Goal: Task Accomplishment & Management: Manage account settings

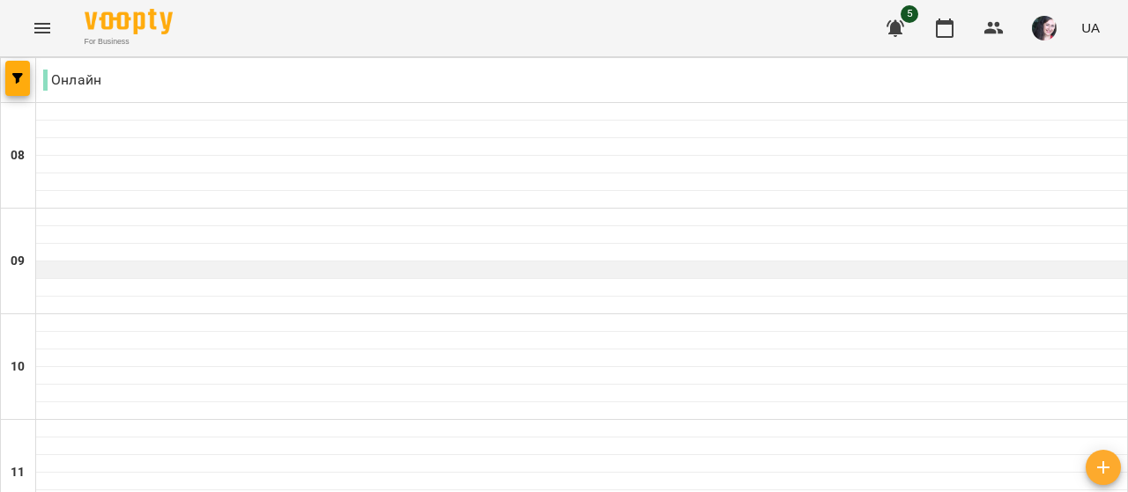
scroll to position [1010, 0]
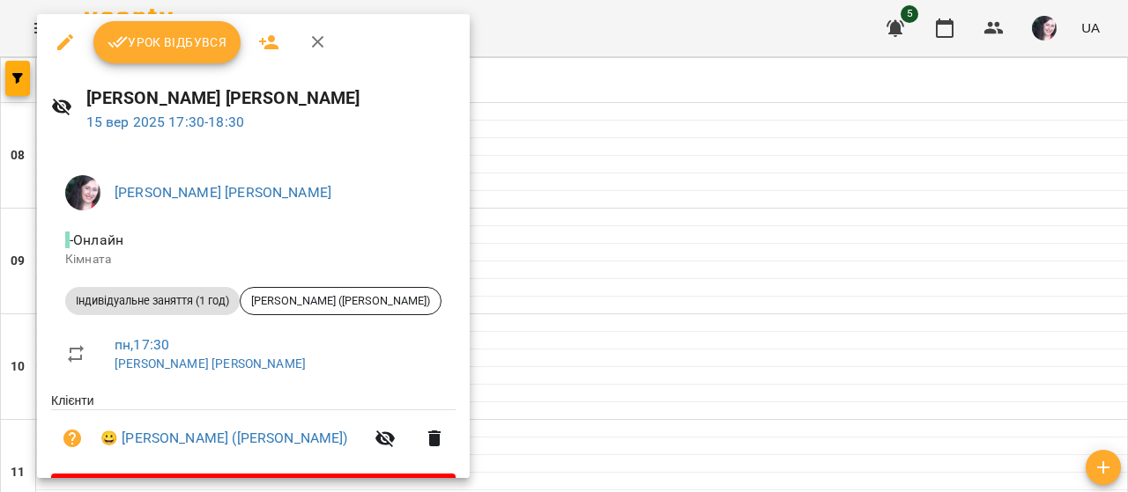
click at [164, 35] on span "Урок відбувся" at bounding box center [167, 42] width 120 height 21
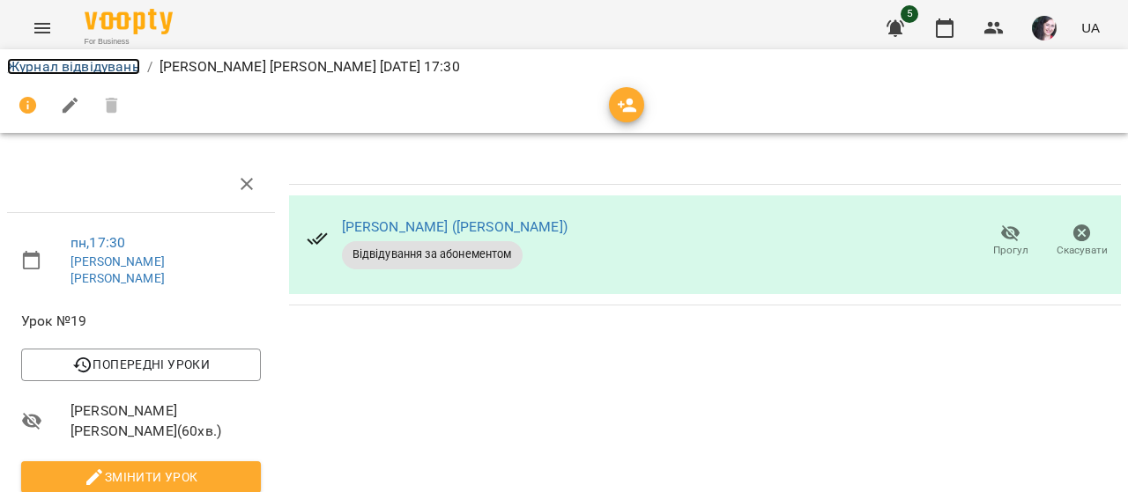
click at [90, 65] on link "Журнал відвідувань" at bounding box center [73, 66] width 133 height 17
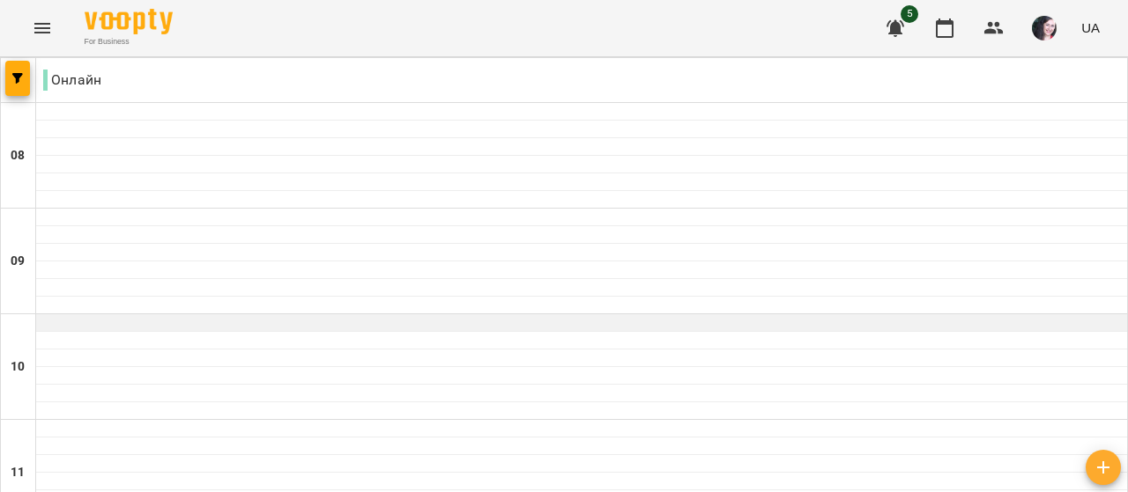
scroll to position [899, 0]
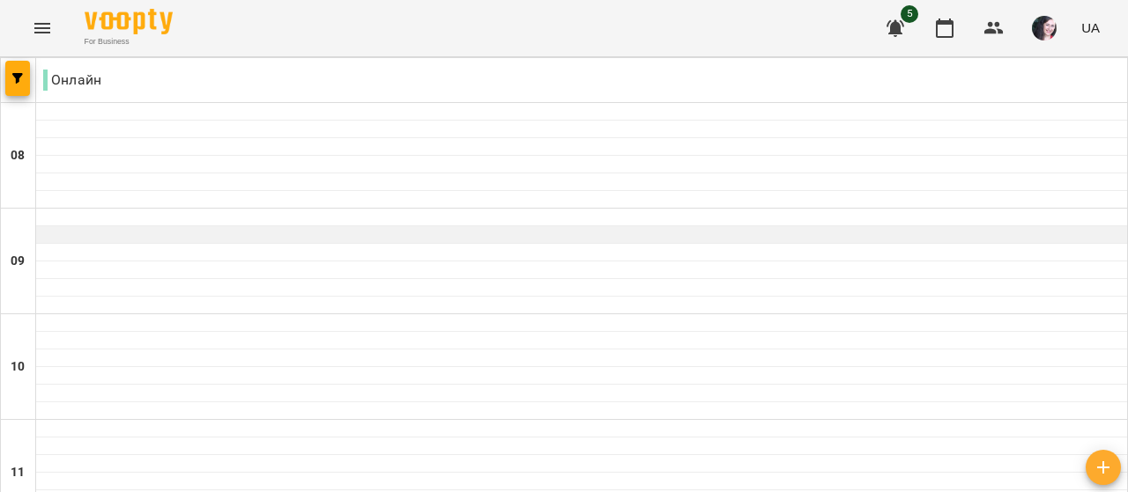
scroll to position [1004, 0]
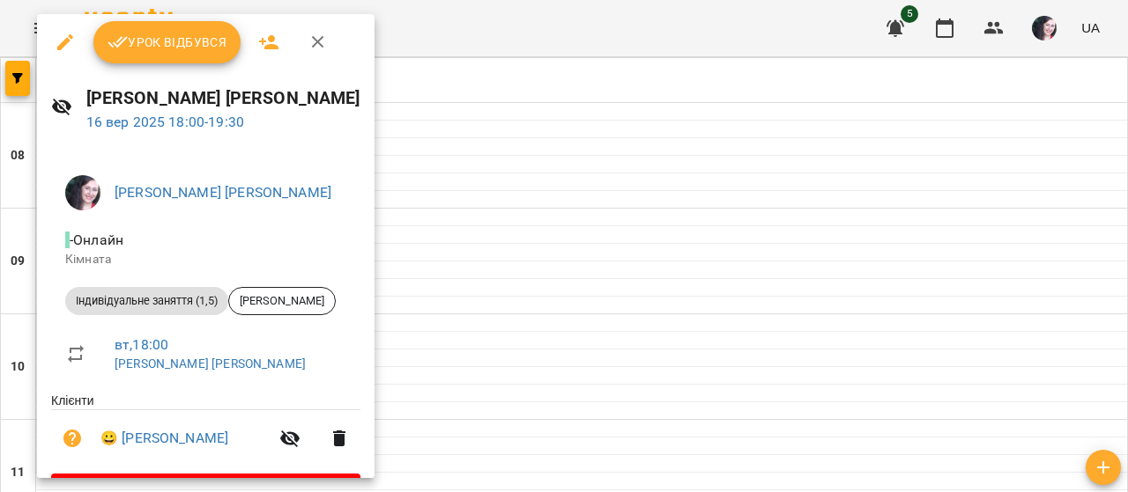
click at [191, 43] on span "Урок відбувся" at bounding box center [167, 42] width 120 height 21
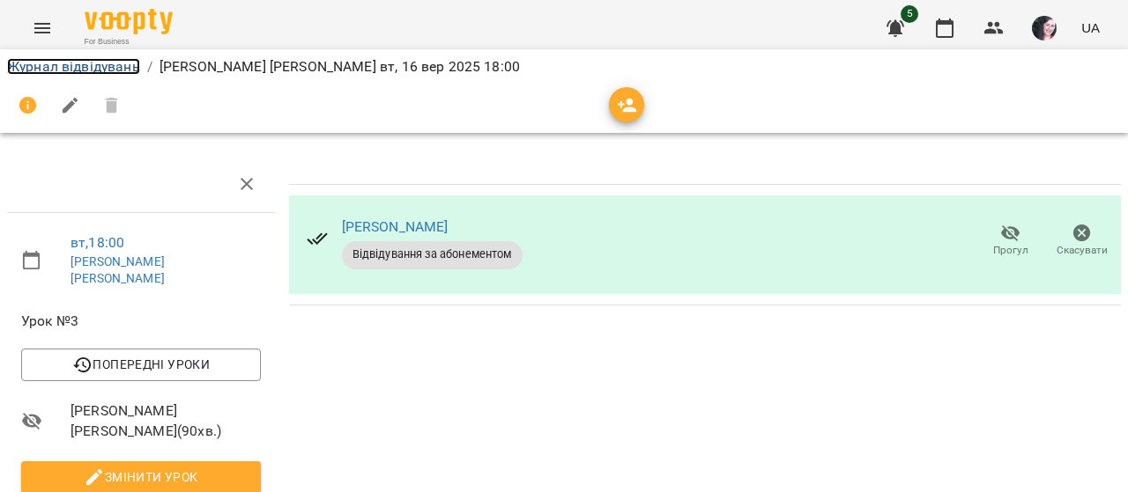
click at [113, 69] on link "Журнал відвідувань" at bounding box center [73, 66] width 133 height 17
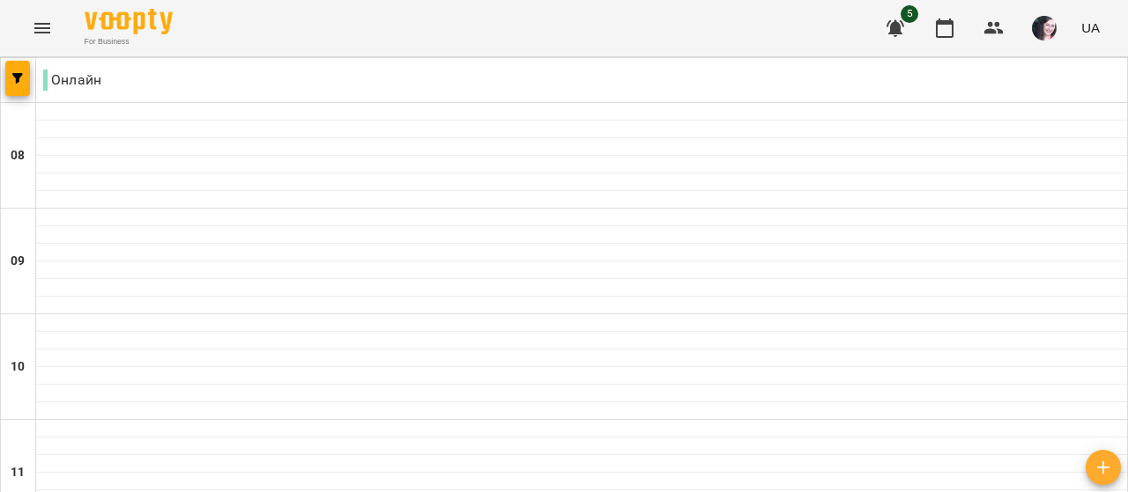
scroll to position [1010, 0]
